Goal: Navigation & Orientation: Find specific page/section

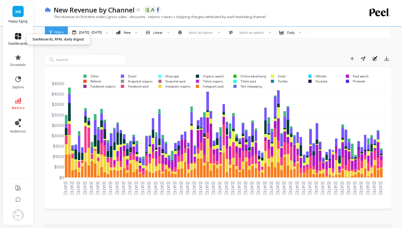
click at [22, 37] on link "dashboards" at bounding box center [17, 39] width 19 height 13
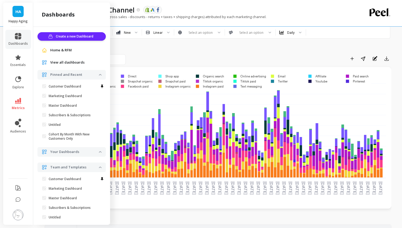
click at [92, 152] on p "Your Dashboards" at bounding box center [74, 151] width 49 height 5
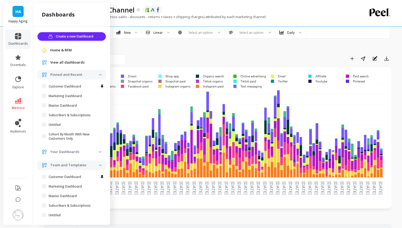
click at [92, 152] on p "Your Dashboards" at bounding box center [74, 151] width 49 height 5
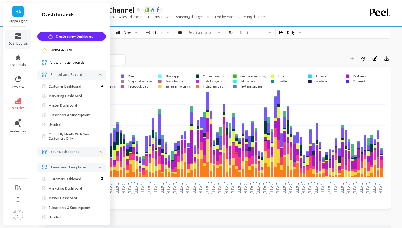
click at [78, 74] on p "Pinned and Recent" at bounding box center [74, 74] width 49 height 5
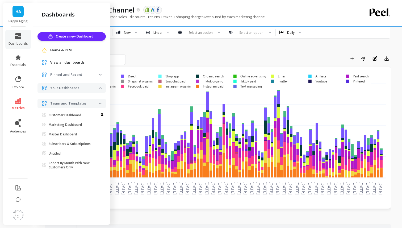
click at [78, 74] on p "Pinned and Recent" at bounding box center [74, 74] width 49 height 5
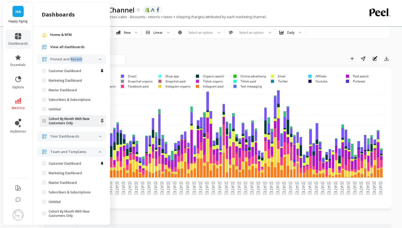
scroll to position [20, 0]
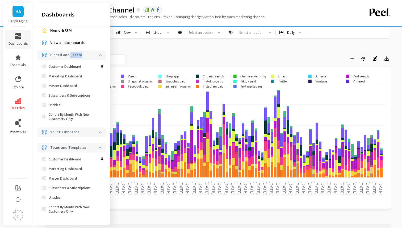
click at [78, 149] on p "Team and Templates" at bounding box center [74, 147] width 49 height 5
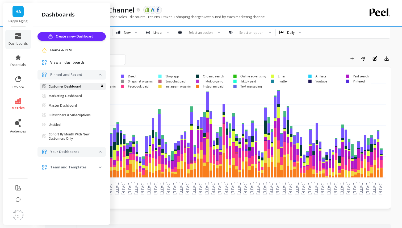
click at [70, 89] on link "Customer Dashboard" at bounding box center [73, 86] width 66 height 7
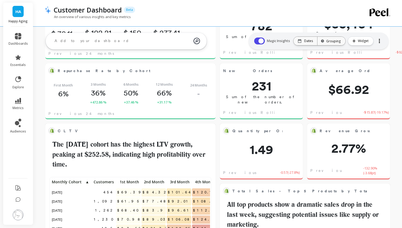
scroll to position [54, 0]
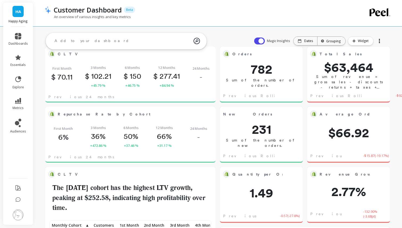
scroll to position [12, 0]
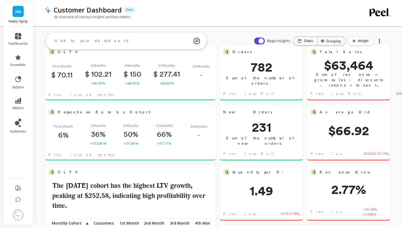
click at [72, 40] on textarea at bounding box center [121, 41] width 143 height 14
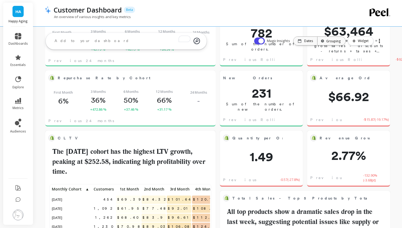
scroll to position [0, 0]
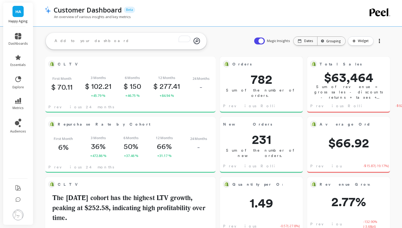
click at [19, 213] on img at bounding box center [18, 214] width 11 height 11
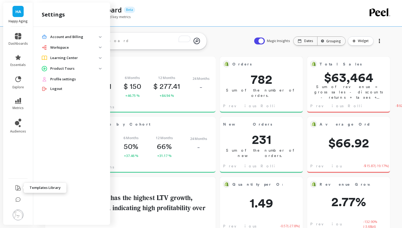
click at [17, 190] on button at bounding box center [18, 188] width 6 height 12
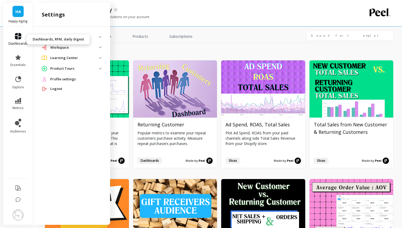
click at [18, 39] on link "dashboards" at bounding box center [17, 39] width 19 height 13
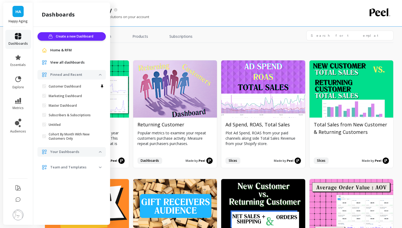
click at [18, 39] on link "dashboards" at bounding box center [17, 39] width 19 height 13
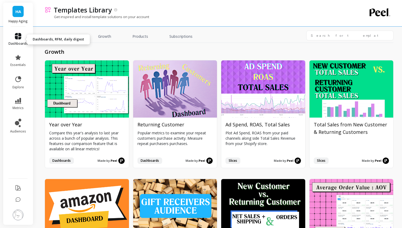
click at [18, 43] on span "dashboards" at bounding box center [17, 43] width 19 height 4
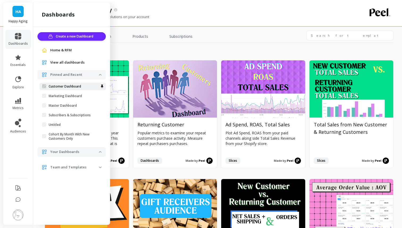
click at [55, 86] on p "Customer Dashboard" at bounding box center [65, 86] width 32 height 4
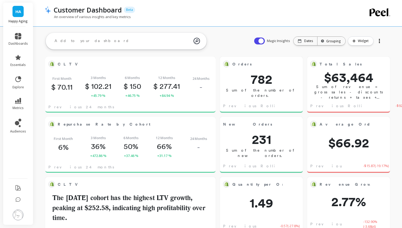
scroll to position [146, 159]
